Goal: Task Accomplishment & Management: Manage account settings

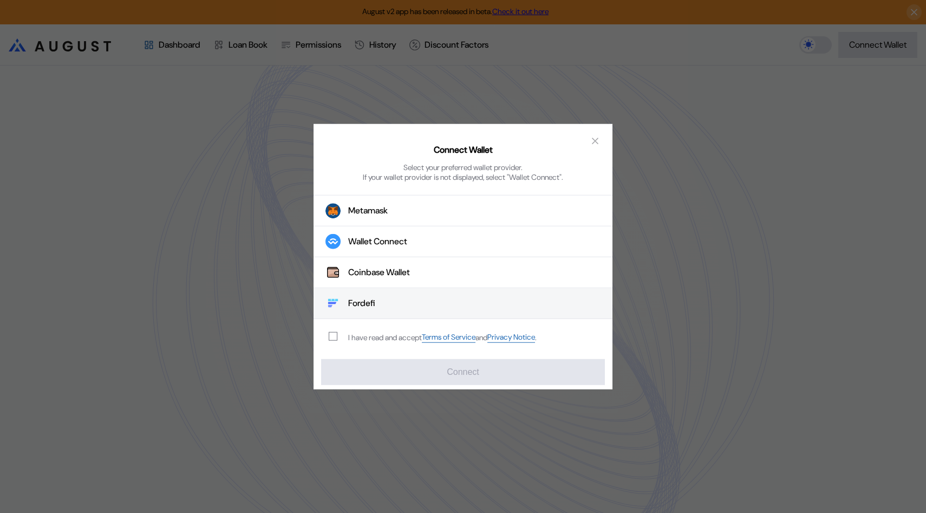
click at [430, 292] on button "Fordefi" at bounding box center [463, 303] width 299 height 31
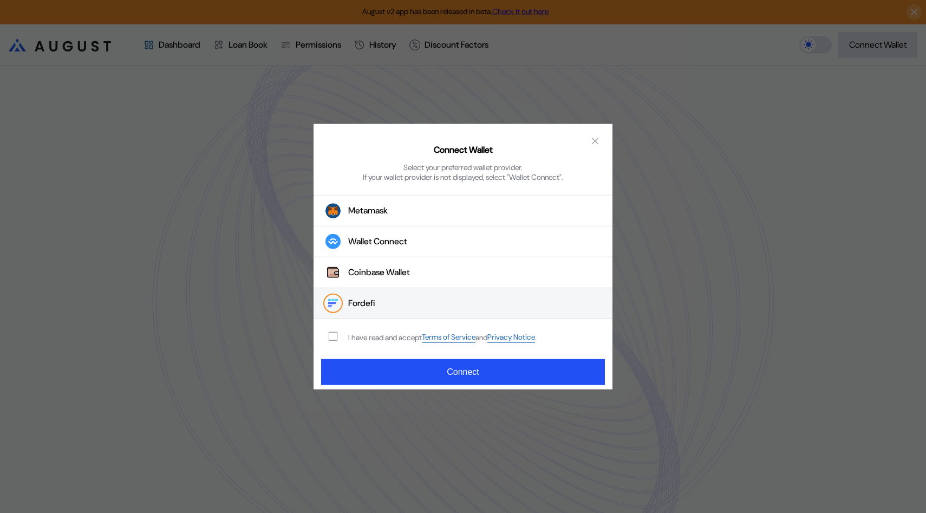
click at [361, 340] on div "I have read and accept Terms of Service and Privacy Notice ." at bounding box center [442, 337] width 188 height 10
click at [334, 339] on span "modal" at bounding box center [333, 337] width 8 height 8
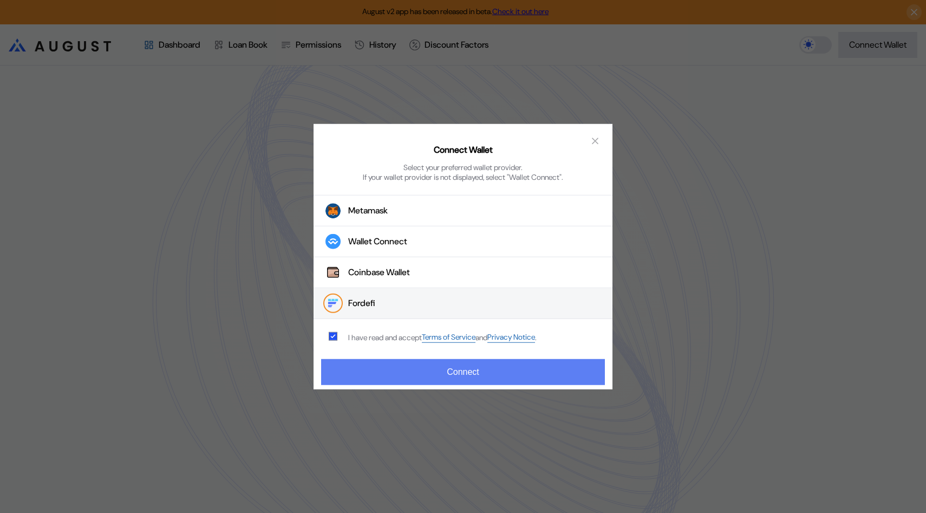
click at [356, 371] on button "Connect" at bounding box center [463, 372] width 284 height 26
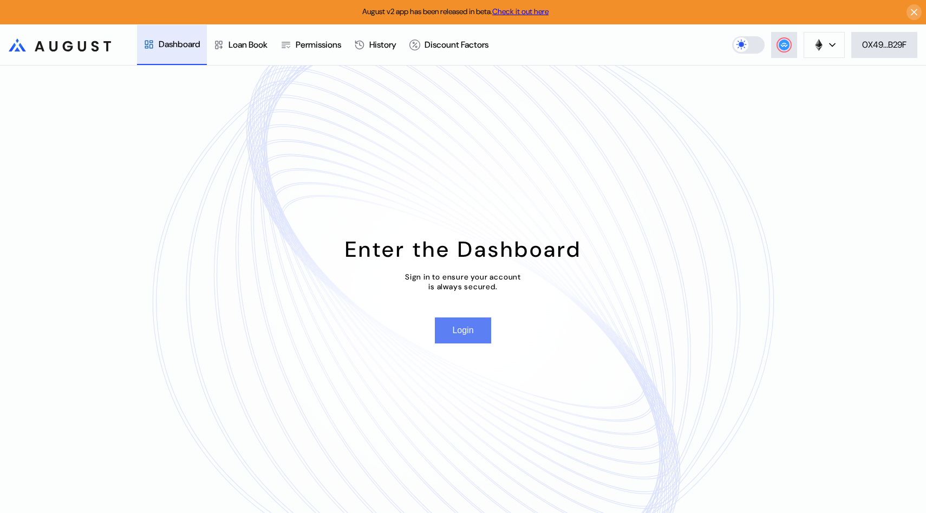
click at [457, 331] on button "Login" at bounding box center [463, 330] width 56 height 26
click at [466, 336] on button "Login" at bounding box center [463, 330] width 56 height 26
click at [832, 43] on icon at bounding box center [832, 44] width 5 height 3
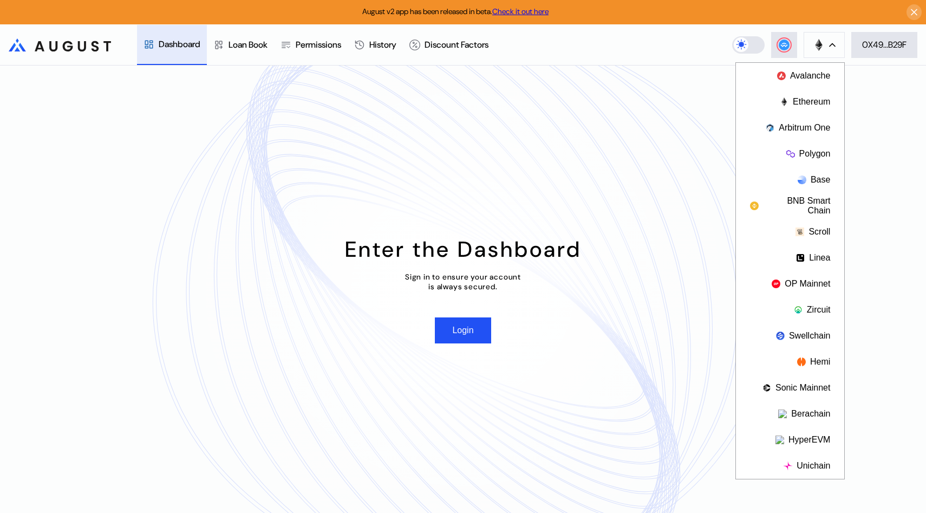
click at [452, 66] on div "Enter the Dashboard Sign in to ensure your account is always secured. Login" at bounding box center [463, 289] width 926 height 447
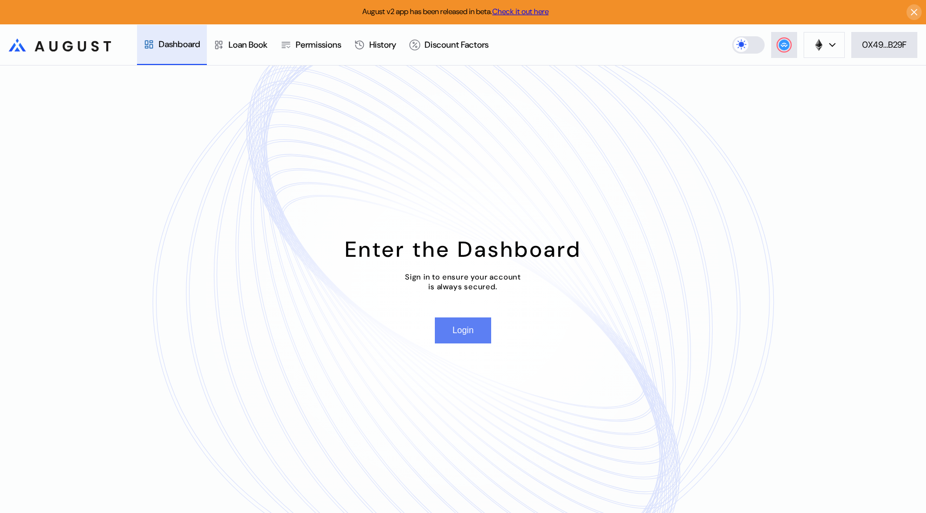
click at [471, 328] on button "Login" at bounding box center [463, 330] width 56 height 26
